Goal: Information Seeking & Learning: Find specific fact

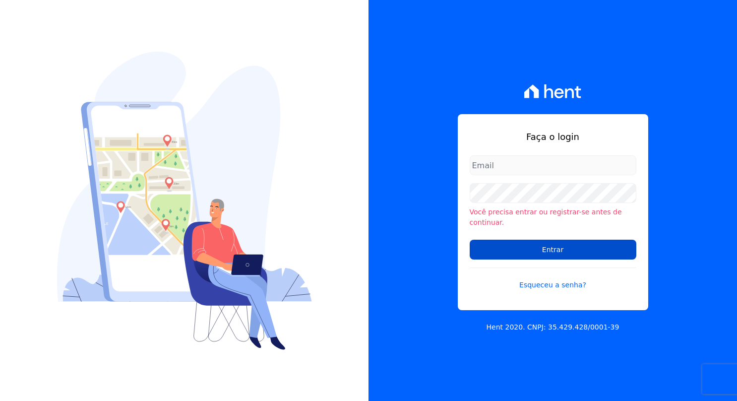
type input "[PERSON_NAME][EMAIL_ADDRESS][PERSON_NAME][DOMAIN_NAME]"
click at [501, 247] on input "Entrar" at bounding box center [553, 250] width 167 height 20
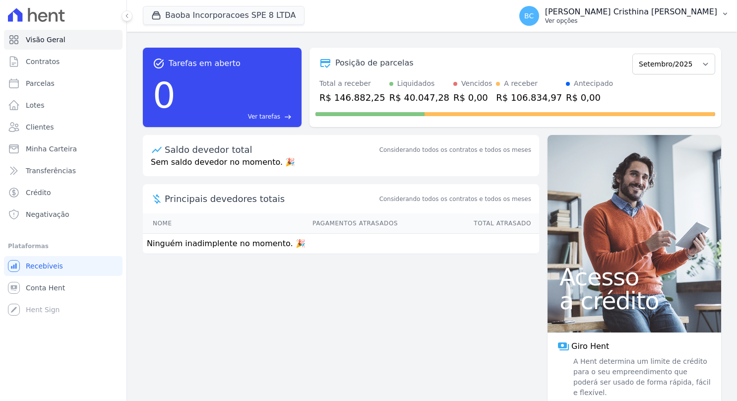
click at [638, 23] on p "Ver opções" at bounding box center [631, 21] width 172 height 8
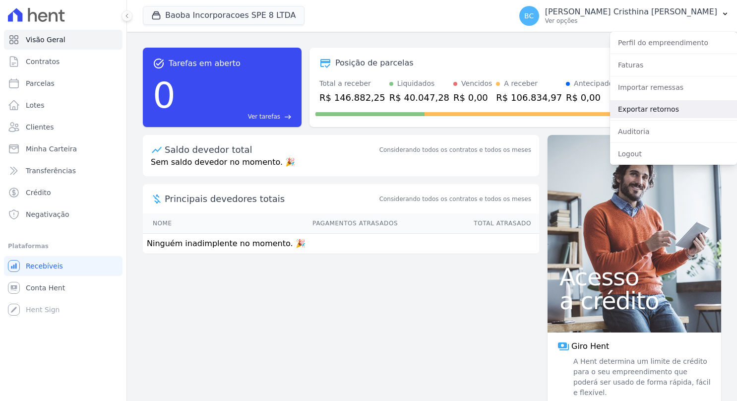
click at [663, 109] on link "Exportar retornos" at bounding box center [673, 109] width 127 height 18
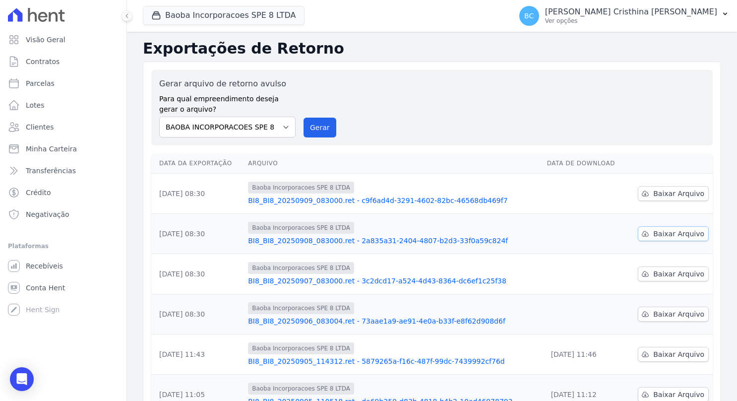
click at [674, 232] on span "Baixar Arquivo" at bounding box center [679, 234] width 51 height 10
click at [680, 193] on span "Baixar Arquivo" at bounding box center [679, 194] width 51 height 10
click at [657, 273] on span "Baixar Arquivo" at bounding box center [679, 274] width 51 height 10
click at [660, 312] on span "Baixar Arquivo" at bounding box center [679, 314] width 51 height 10
click at [56, 86] on link "Parcelas" at bounding box center [63, 83] width 119 height 20
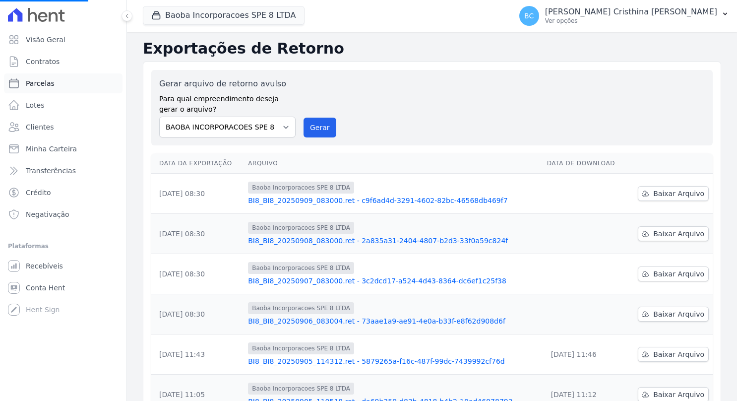
select select
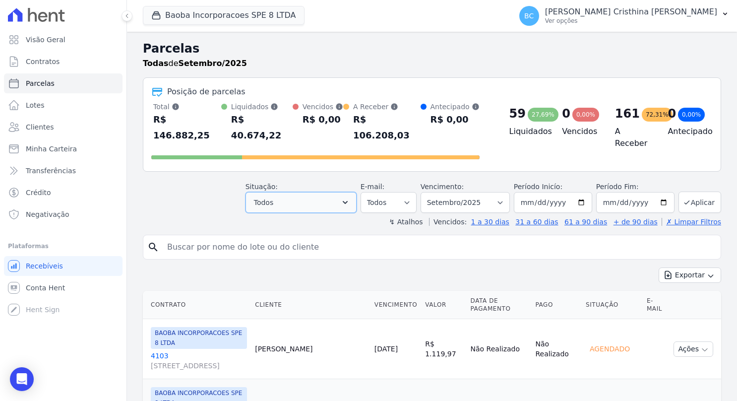
click at [350, 198] on icon "button" at bounding box center [345, 203] width 10 height 10
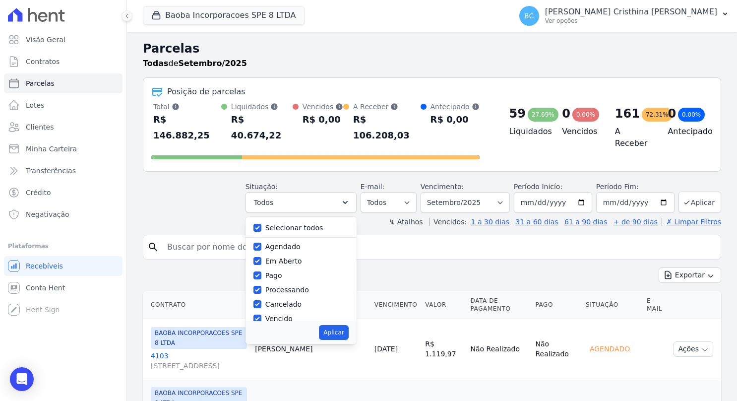
click at [324, 224] on label "Selecionar todos" at bounding box center [294, 228] width 58 height 8
click at [262, 224] on input "Selecionar todos" at bounding box center [258, 228] width 8 height 8
checkbox input "false"
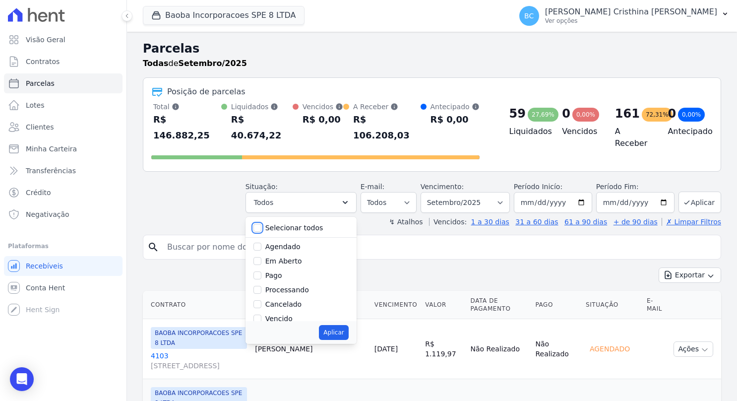
checkbox input "false"
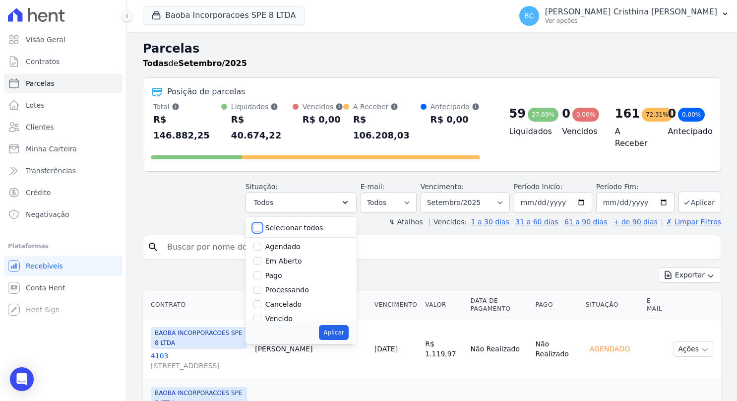
checkbox input "false"
click at [276, 271] on label "Pago" at bounding box center [273, 275] width 17 height 8
click at [262, 271] on input "Pago" at bounding box center [258, 275] width 8 height 8
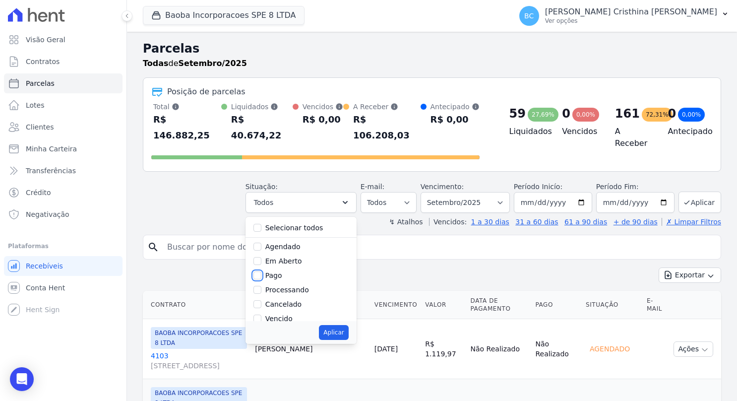
checkbox input "true"
click at [658, 192] on input "2025-09-30" at bounding box center [635, 202] width 78 height 21
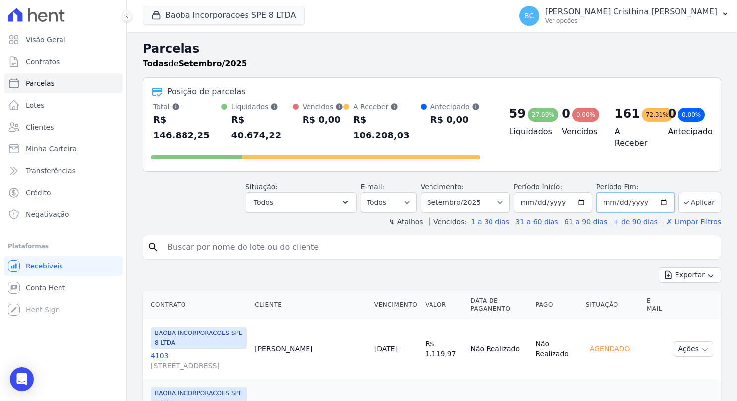
type input "[DATE]"
click at [698, 192] on button "Aplicar" at bounding box center [700, 202] width 43 height 21
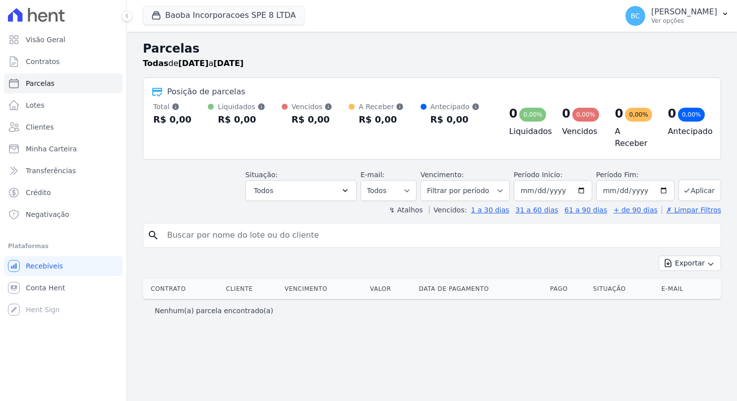
select select
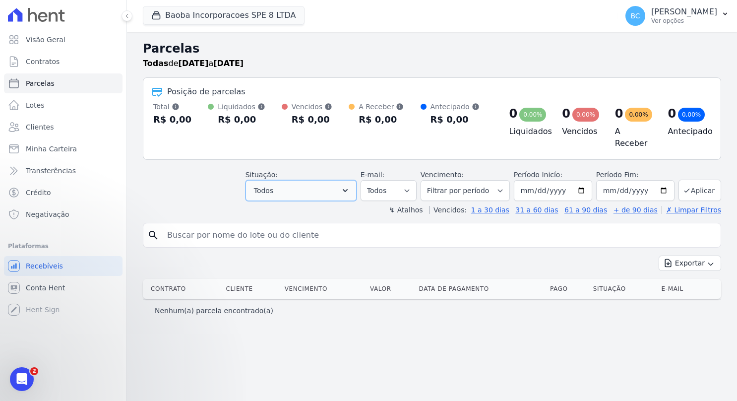
click at [350, 186] on icon "button" at bounding box center [345, 191] width 10 height 10
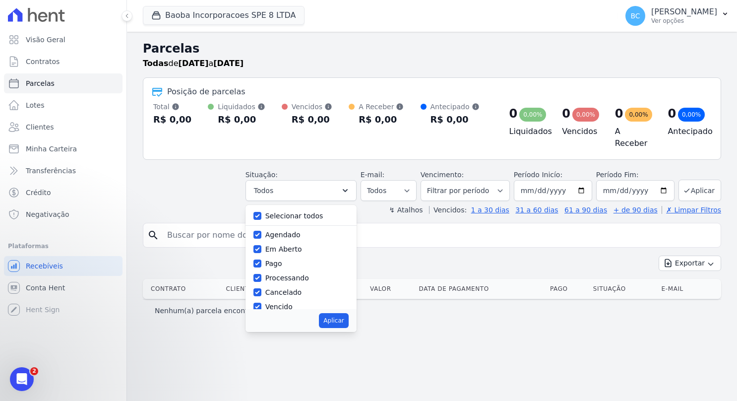
click at [301, 231] on label "Agendado" at bounding box center [282, 235] width 35 height 8
click at [262, 231] on input "Agendado" at bounding box center [258, 235] width 8 height 8
checkbox input "false"
click at [302, 245] on label "Em Aberto" at bounding box center [283, 249] width 37 height 8
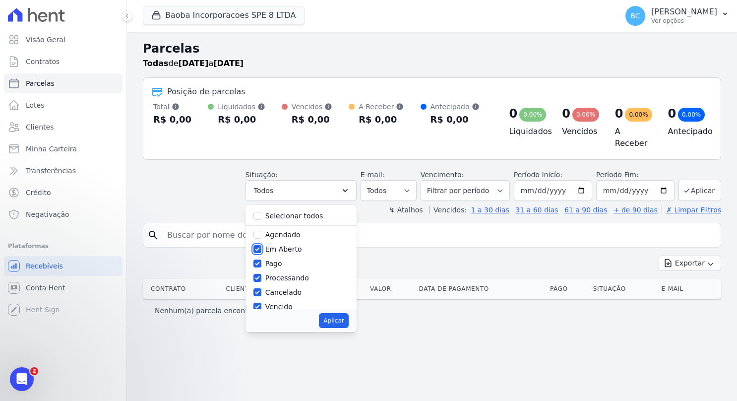
click at [262, 245] on input "Em Aberto" at bounding box center [258, 249] width 8 height 8
checkbox input "false"
click at [309, 212] on label "Selecionar todos" at bounding box center [294, 216] width 58 height 8
click at [262, 212] on input "Selecionar todos" at bounding box center [258, 216] width 8 height 8
checkbox input "true"
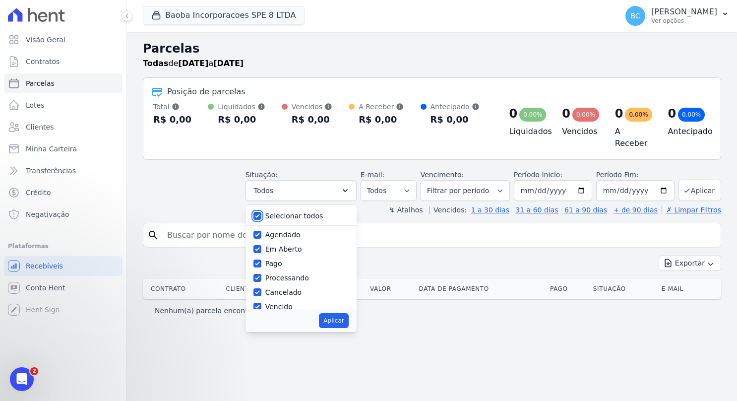
checkbox input "true"
click at [309, 212] on label "Selecionar todos" at bounding box center [294, 216] width 58 height 8
click at [262, 212] on input "Selecionar todos" at bounding box center [258, 216] width 8 height 8
checkbox input "false"
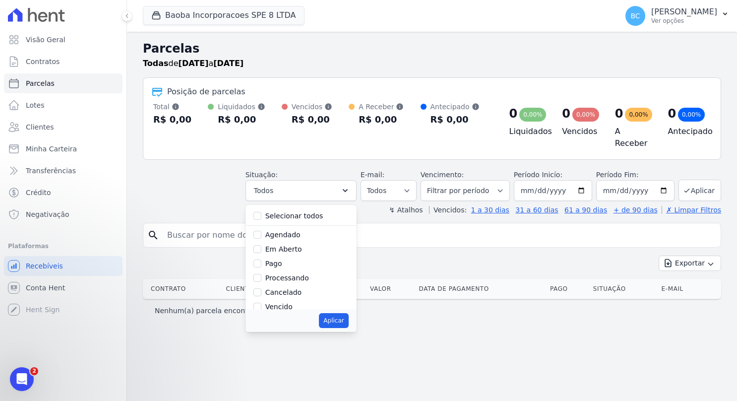
checkbox input "false"
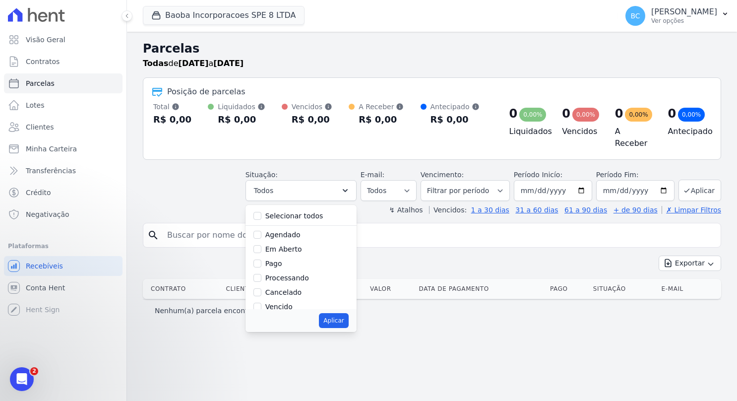
checkbox input "false"
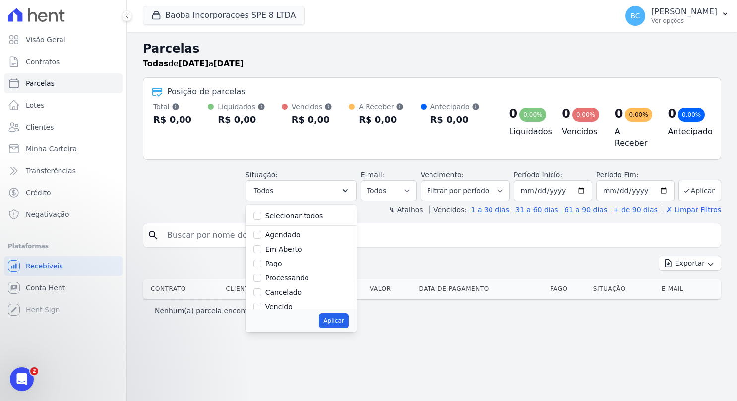
drag, startPoint x: 309, startPoint y: 210, endPoint x: 284, endPoint y: 262, distance: 57.3
click at [282, 262] on label "Pago" at bounding box center [273, 264] width 17 height 8
click at [262, 262] on input "Pago" at bounding box center [258, 264] width 8 height 8
checkbox input "true"
click at [703, 184] on button "Aplicar" at bounding box center [700, 190] width 43 height 21
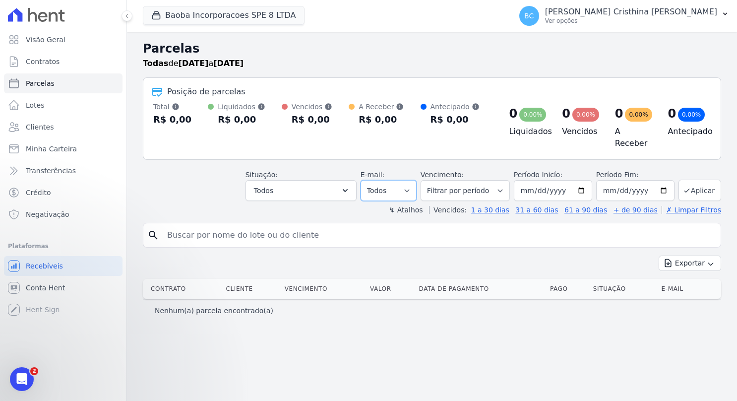
click at [397, 183] on select "Todos Lido Não-lido" at bounding box center [389, 190] width 56 height 21
click at [398, 183] on select "Todos Lido Não-lido" at bounding box center [389, 190] width 56 height 21
click at [341, 187] on button "Todos" at bounding box center [301, 190] width 111 height 21
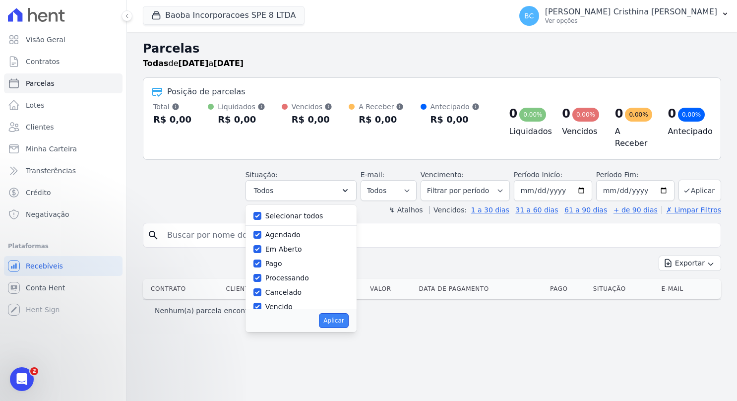
click at [348, 323] on button "Aplicar" at bounding box center [333, 320] width 29 height 15
select select "scheduled"
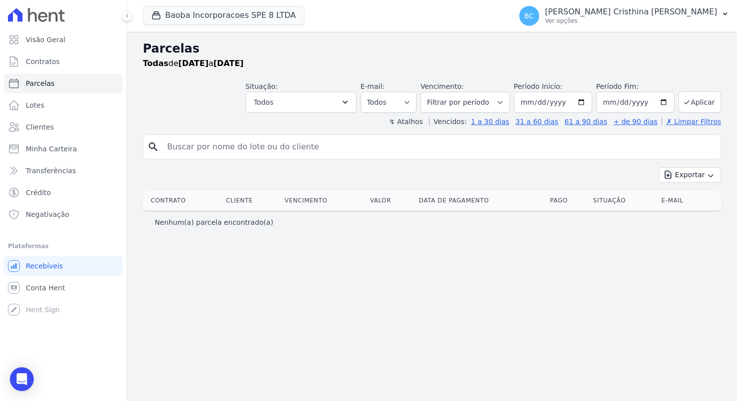
select select
click at [698, 104] on button "Aplicar" at bounding box center [700, 101] width 43 height 21
select select
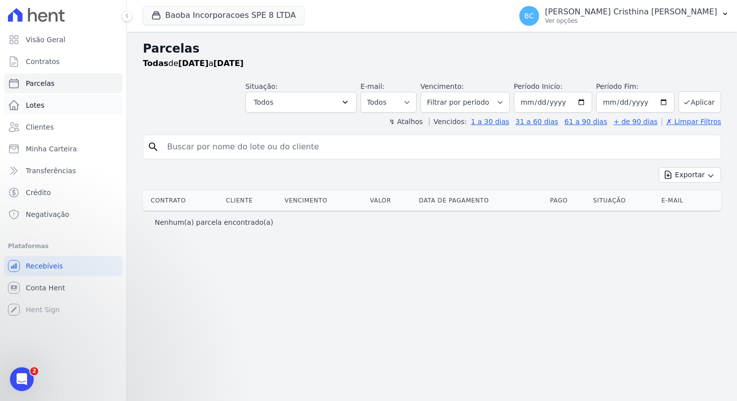
click at [39, 101] on span "Lotes" at bounding box center [35, 105] width 19 height 10
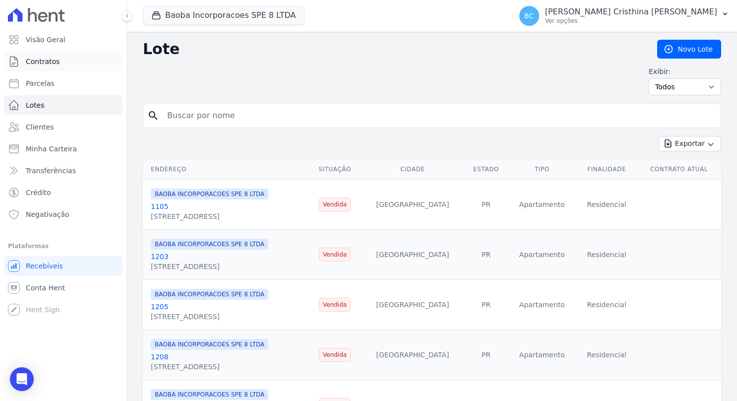
click at [67, 55] on link "Contratos" at bounding box center [63, 62] width 119 height 20
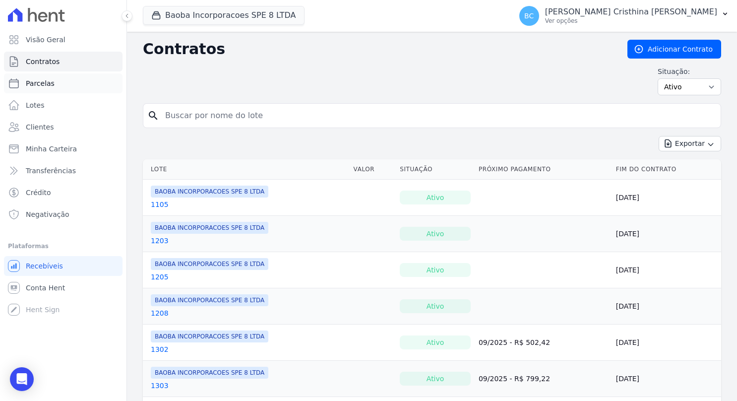
click at [50, 86] on span "Parcelas" at bounding box center [40, 83] width 29 height 10
select select
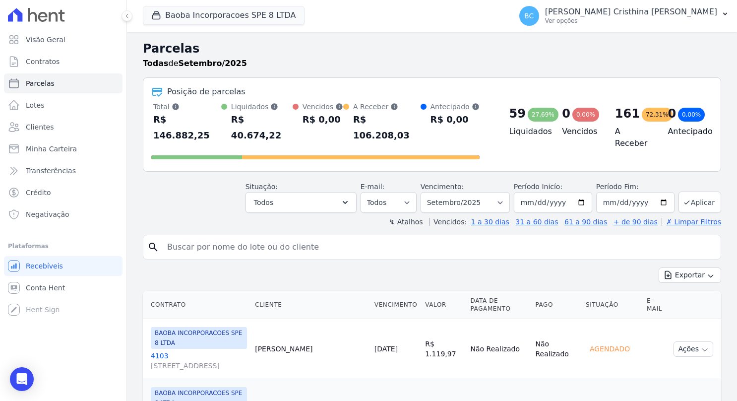
scroll to position [149, 0]
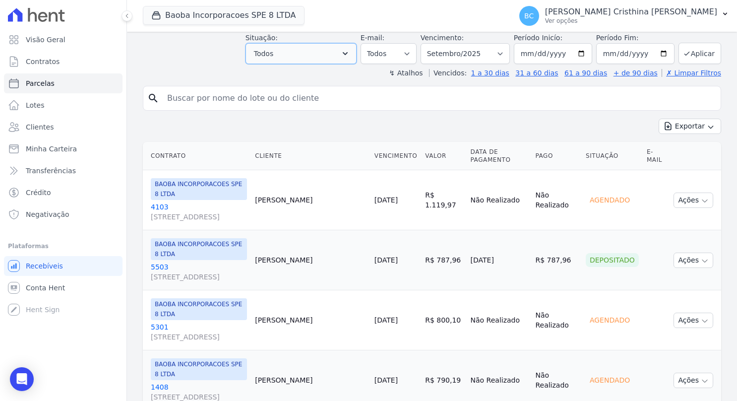
click at [350, 49] on icon "button" at bounding box center [345, 54] width 10 height 10
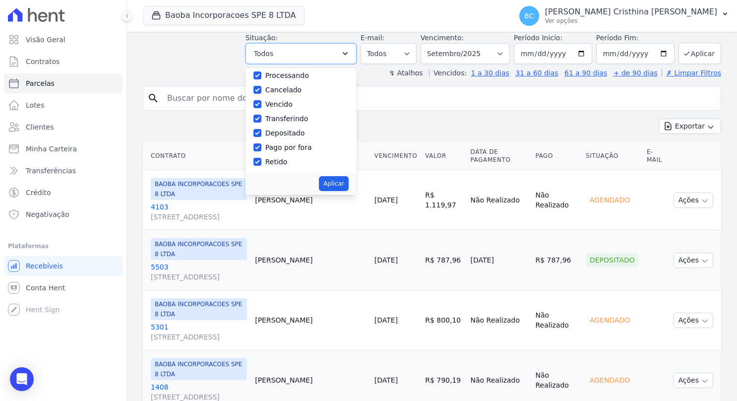
scroll to position [0, 0]
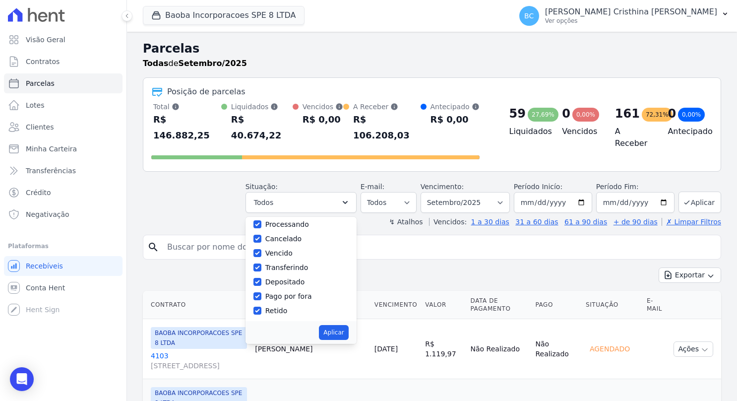
click at [273, 217] on div "Processando" at bounding box center [301, 224] width 95 height 14
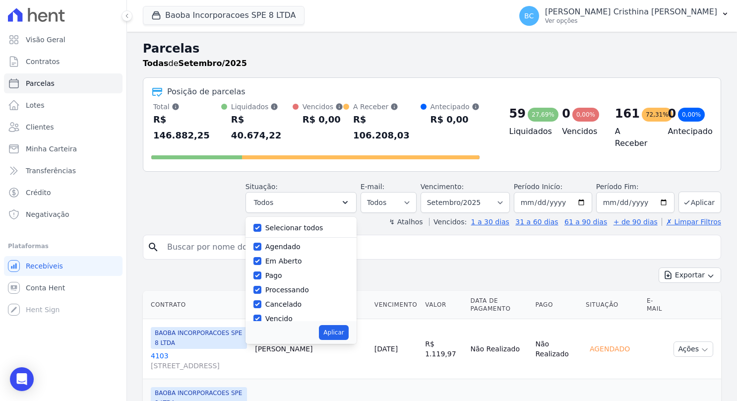
click at [291, 224] on label "Selecionar todos" at bounding box center [294, 228] width 58 height 8
click at [262, 224] on input "Selecionar todos" at bounding box center [258, 228] width 8 height 8
checkbox input "false"
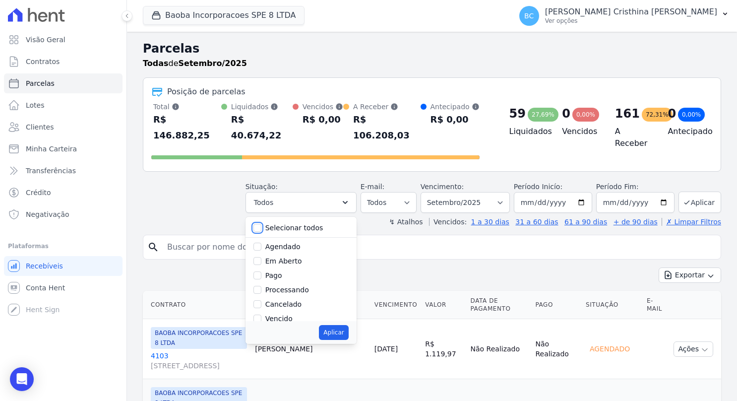
checkbox input "false"
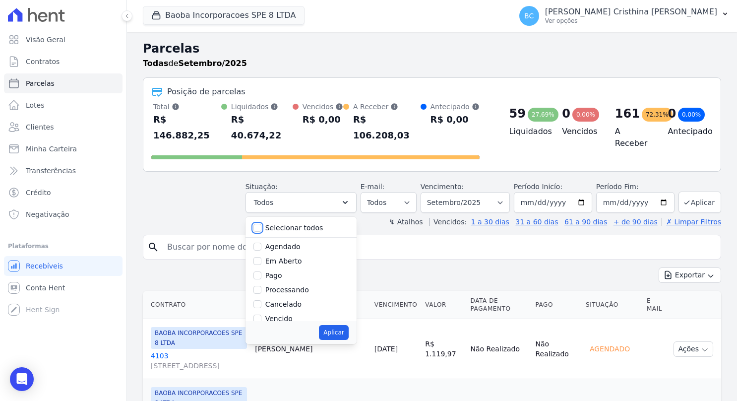
checkbox input "false"
click at [293, 278] on label "Depositado" at bounding box center [285, 282] width 40 height 8
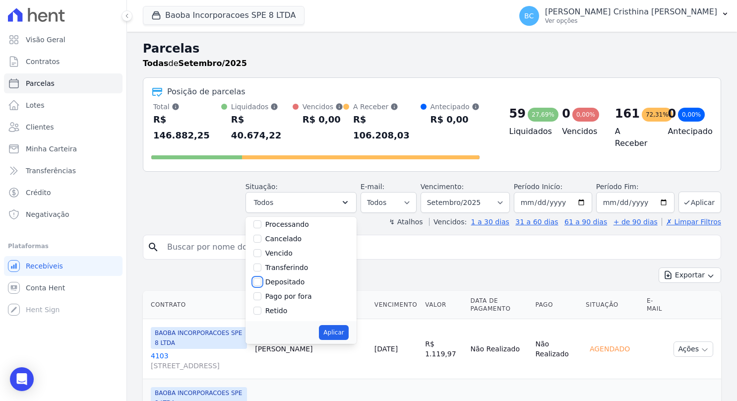
click at [262, 278] on input "Depositado" at bounding box center [258, 282] width 8 height 8
checkbox input "true"
click at [341, 325] on button "Aplicar" at bounding box center [333, 332] width 29 height 15
select select "deposited"
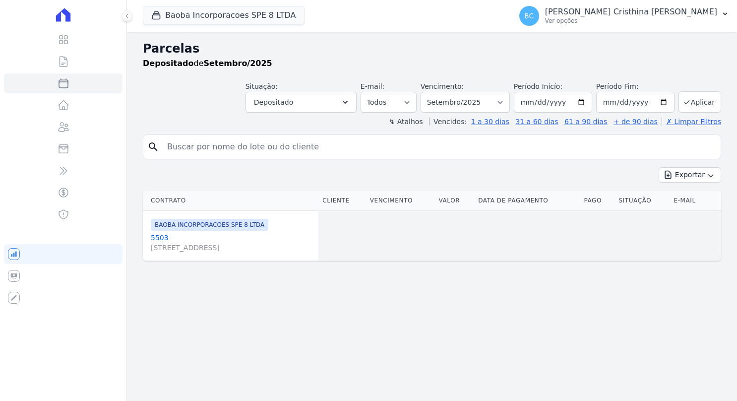
select select
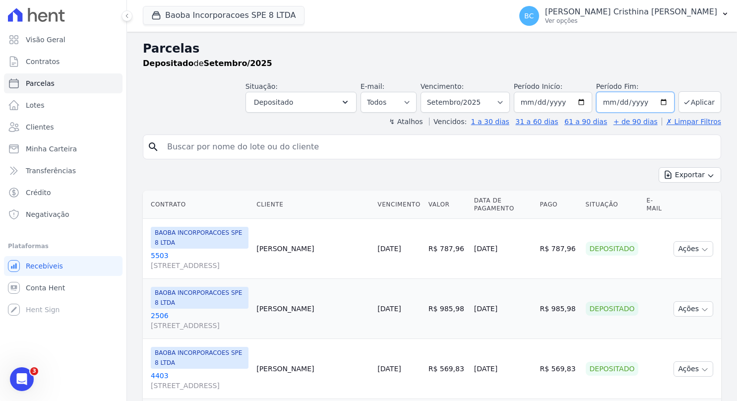
click at [622, 105] on input "[DATE]" at bounding box center [635, 102] width 78 height 21
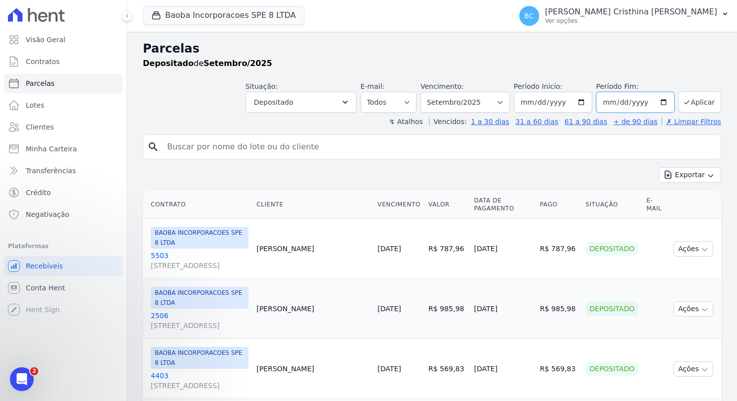
type input "[DATE]"
click at [683, 100] on icon "submit" at bounding box center [687, 102] width 8 height 8
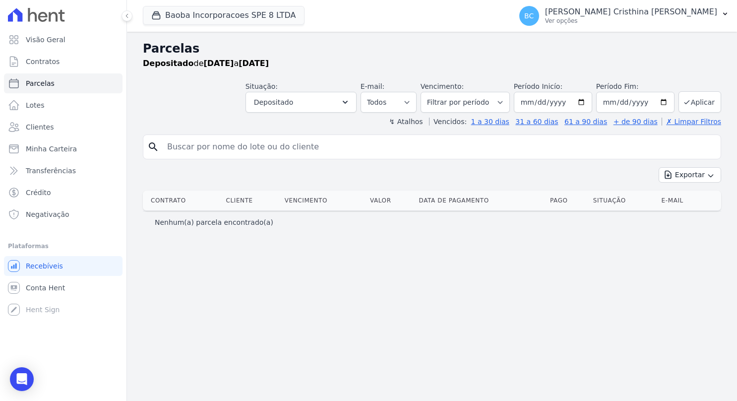
select select
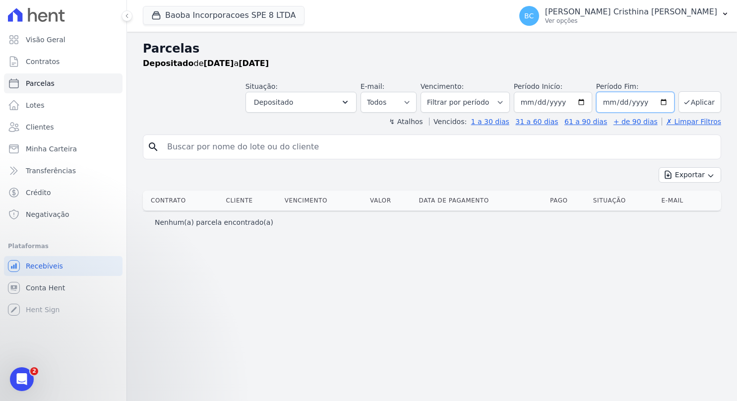
click at [670, 104] on input "[DATE]" at bounding box center [635, 102] width 78 height 21
type input "[DATE]"
click at [701, 95] on button "Aplicar" at bounding box center [700, 101] width 43 height 21
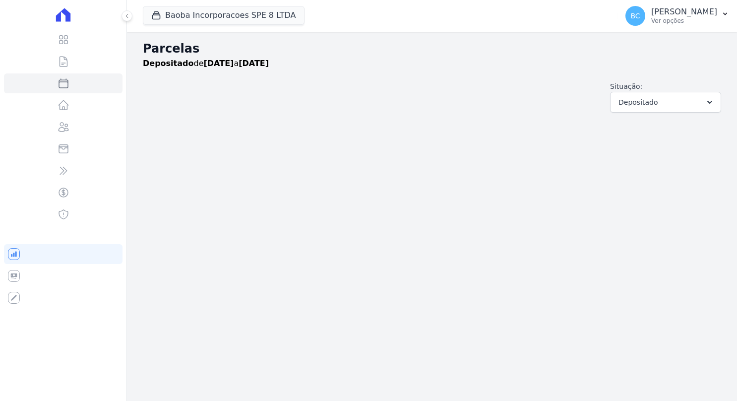
select select
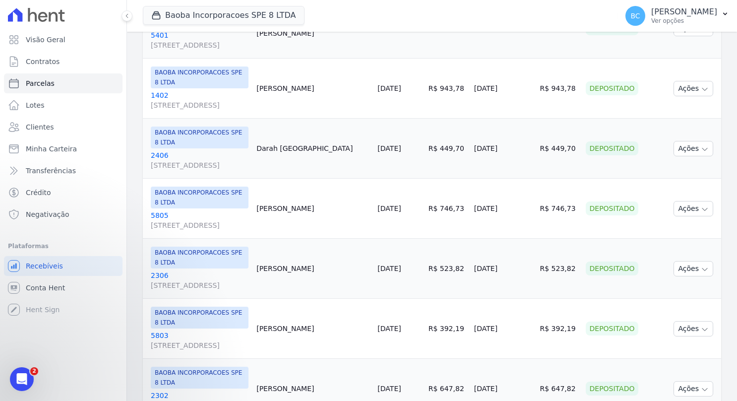
scroll to position [562, 0]
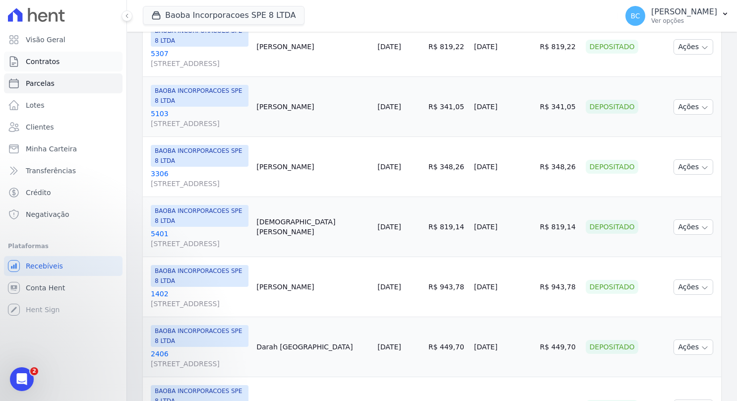
click at [46, 64] on span "Contratos" at bounding box center [43, 62] width 34 height 10
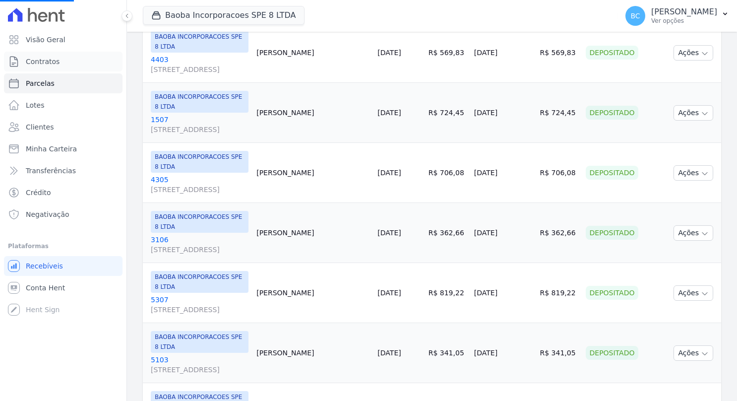
scroll to position [314, 0]
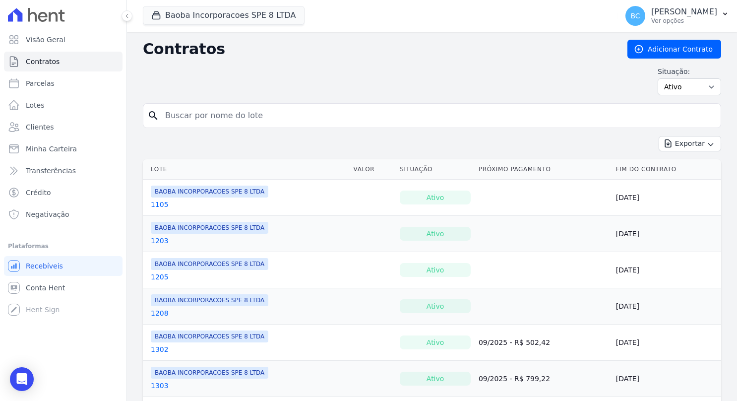
click at [206, 121] on input "search" at bounding box center [438, 116] width 558 height 20
type input "edineia"
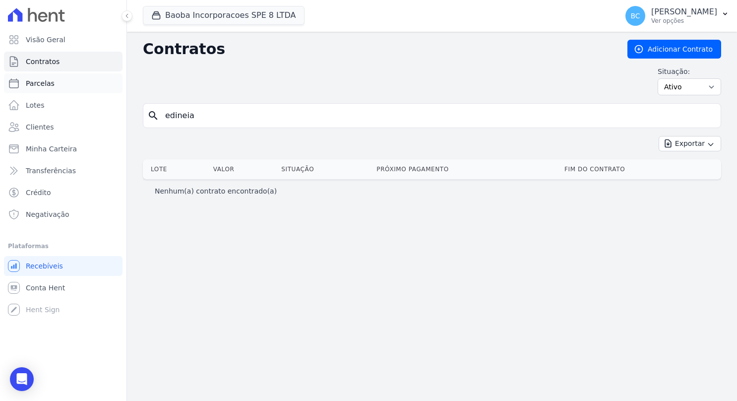
click at [52, 83] on link "Parcelas" at bounding box center [63, 83] width 119 height 20
select select
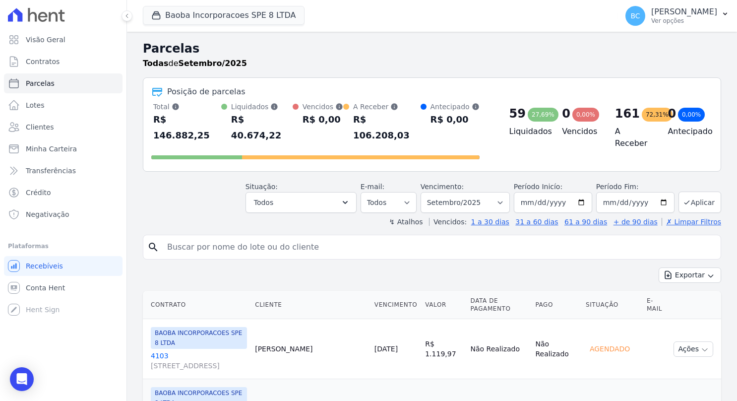
click at [240, 237] on input "search" at bounding box center [439, 247] width 556 height 20
type input "edineia"
select select
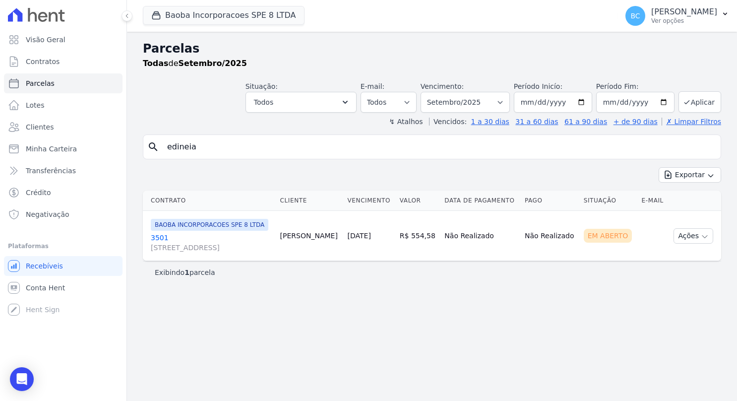
click at [203, 228] on span "BAOBA INCORPORACOES SPE 8 LTDA" at bounding box center [210, 225] width 118 height 12
click at [202, 231] on span "BAOBA INCORPORACOES SPE 8 LTDA" at bounding box center [210, 225] width 118 height 12
click at [161, 243] on link "3501 [STREET_ADDRESS]" at bounding box center [212, 243] width 122 height 20
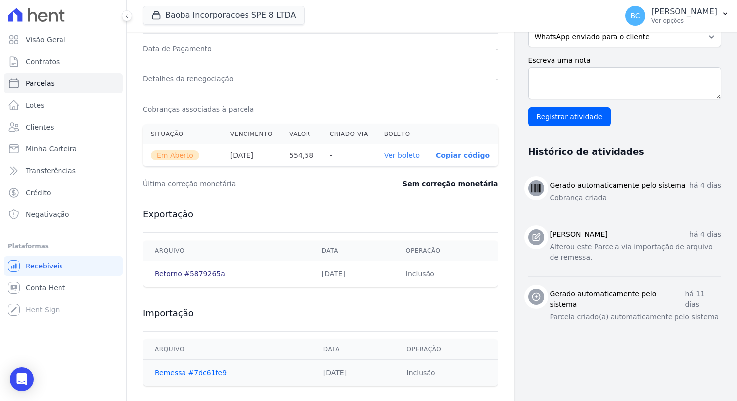
scroll to position [276, 0]
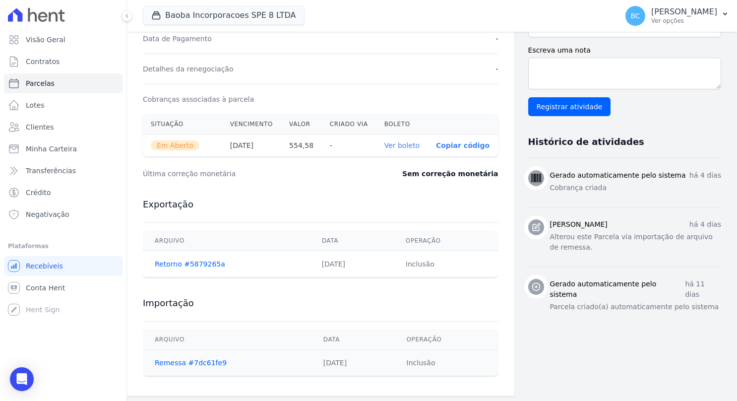
click at [404, 141] on link "Ver boleto" at bounding box center [402, 145] width 35 height 8
